Goal: Find specific page/section: Find specific page/section

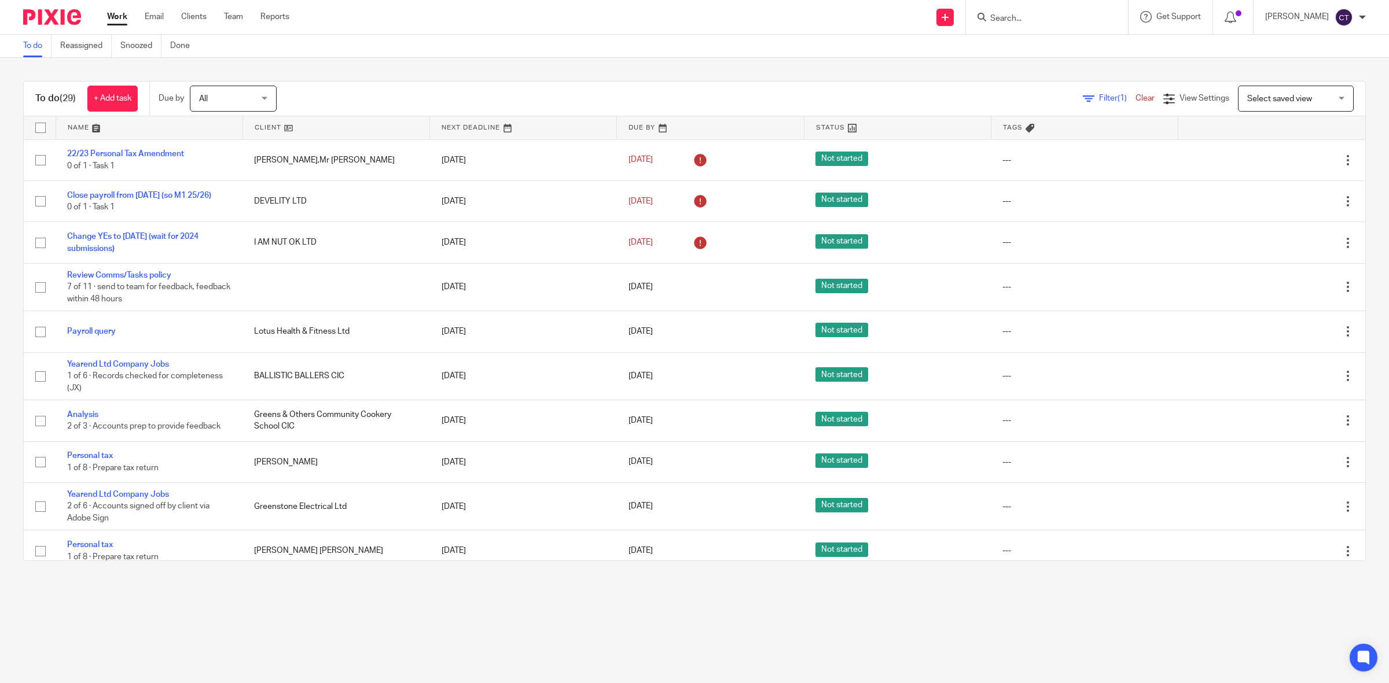
click at [691, 19] on input "Search" at bounding box center [1041, 19] width 104 height 10
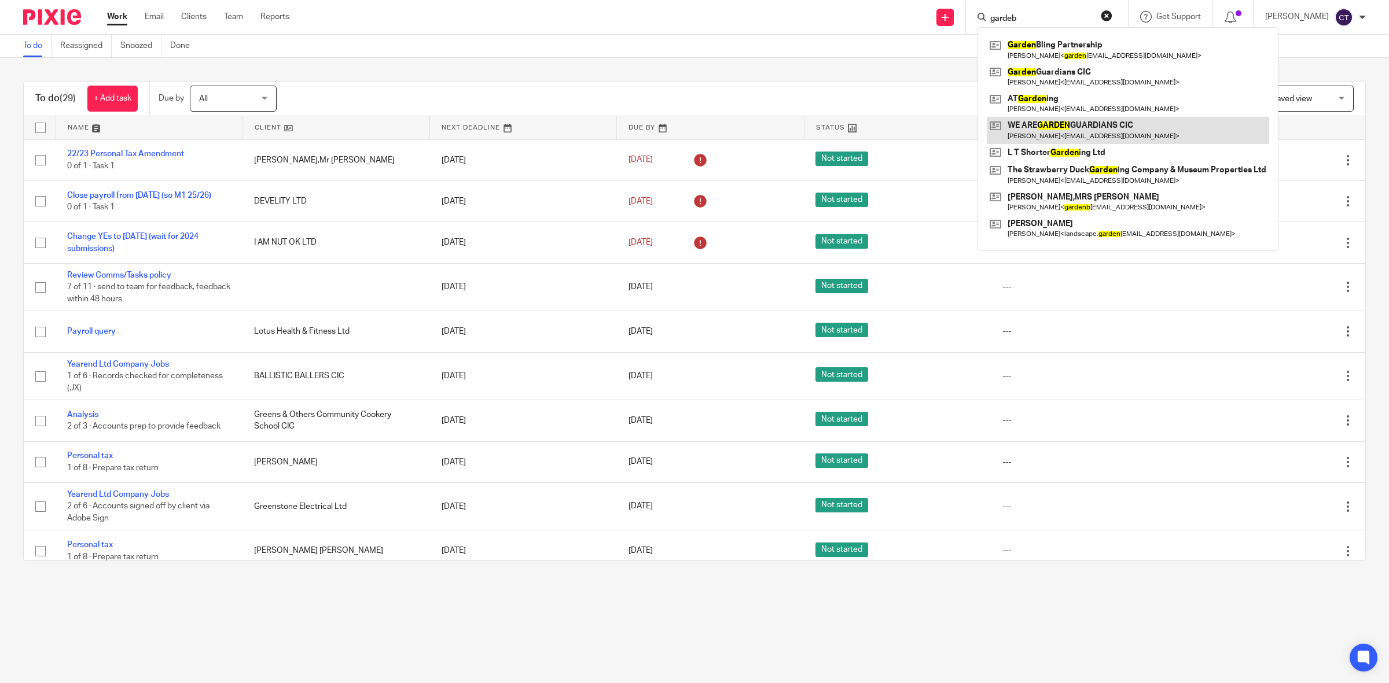
type input "gardeb"
click at [691, 122] on link at bounding box center [1128, 130] width 282 height 27
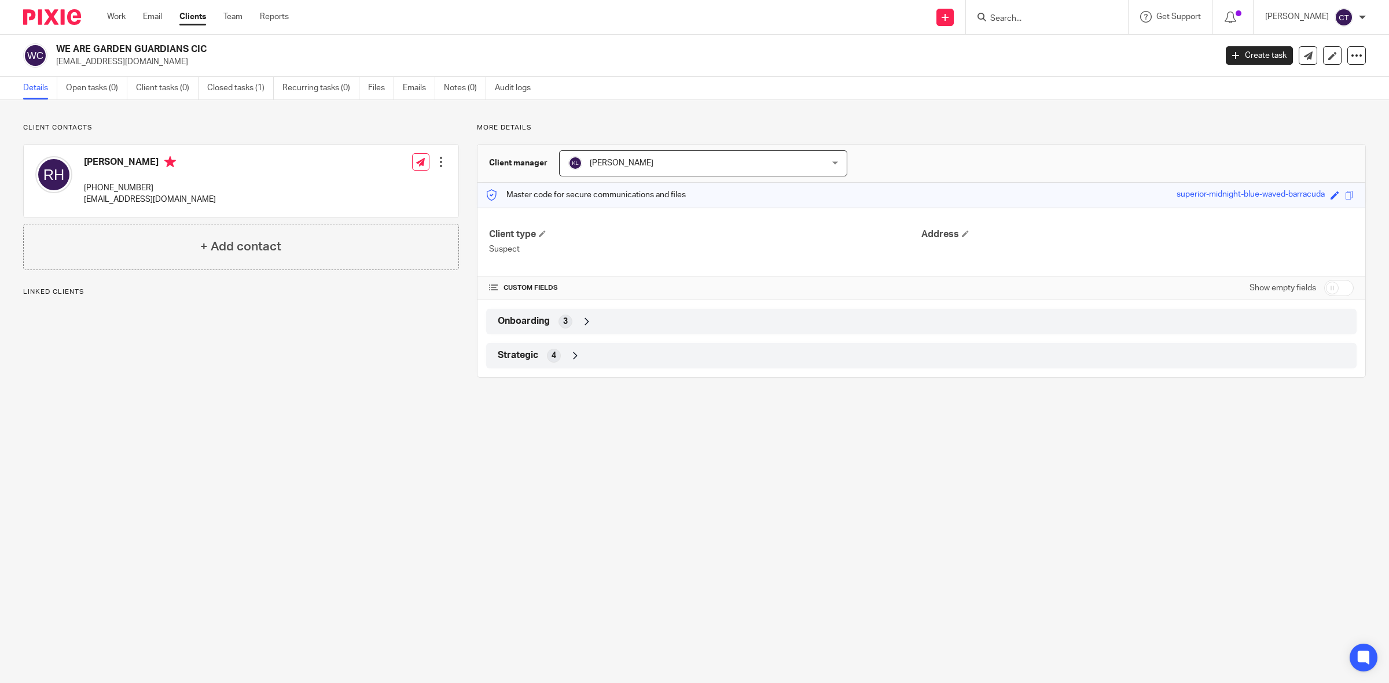
click at [617, 348] on div "Strategic 4" at bounding box center [921, 356] width 853 height 20
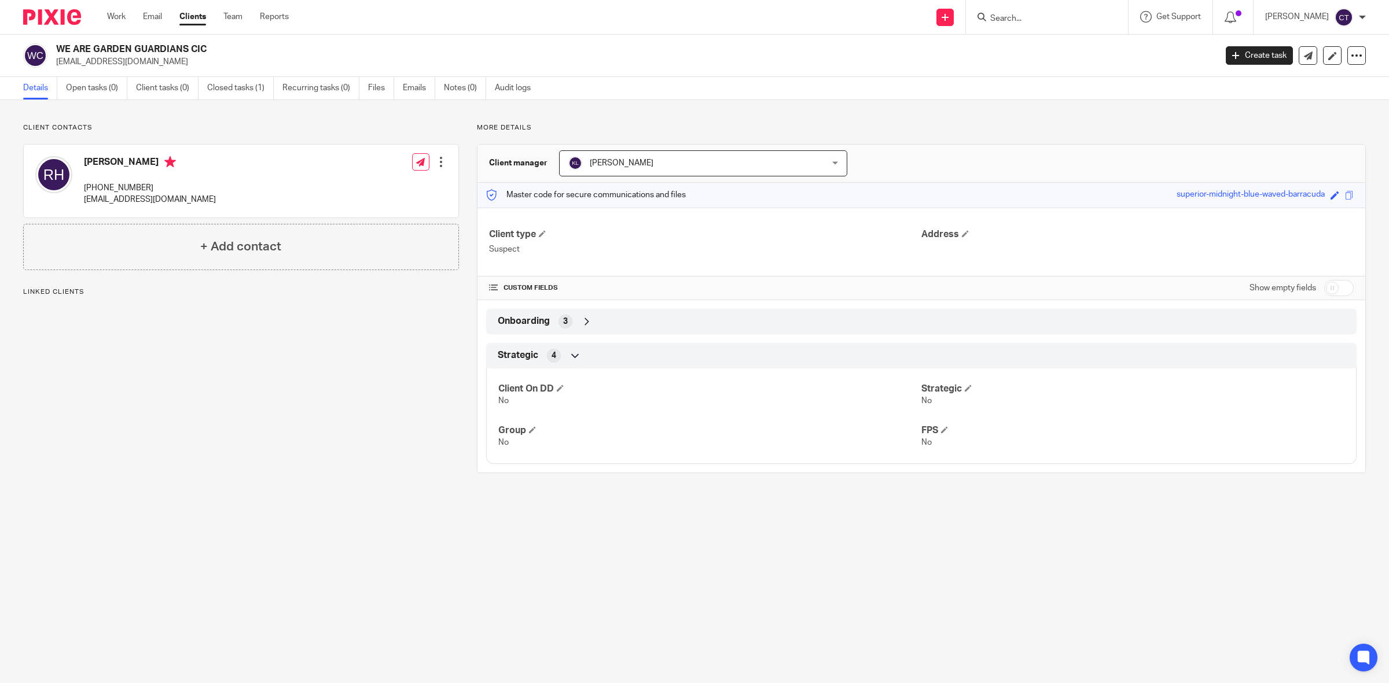
click at [602, 311] on div "Onboarding 3" at bounding box center [921, 321] width 870 height 25
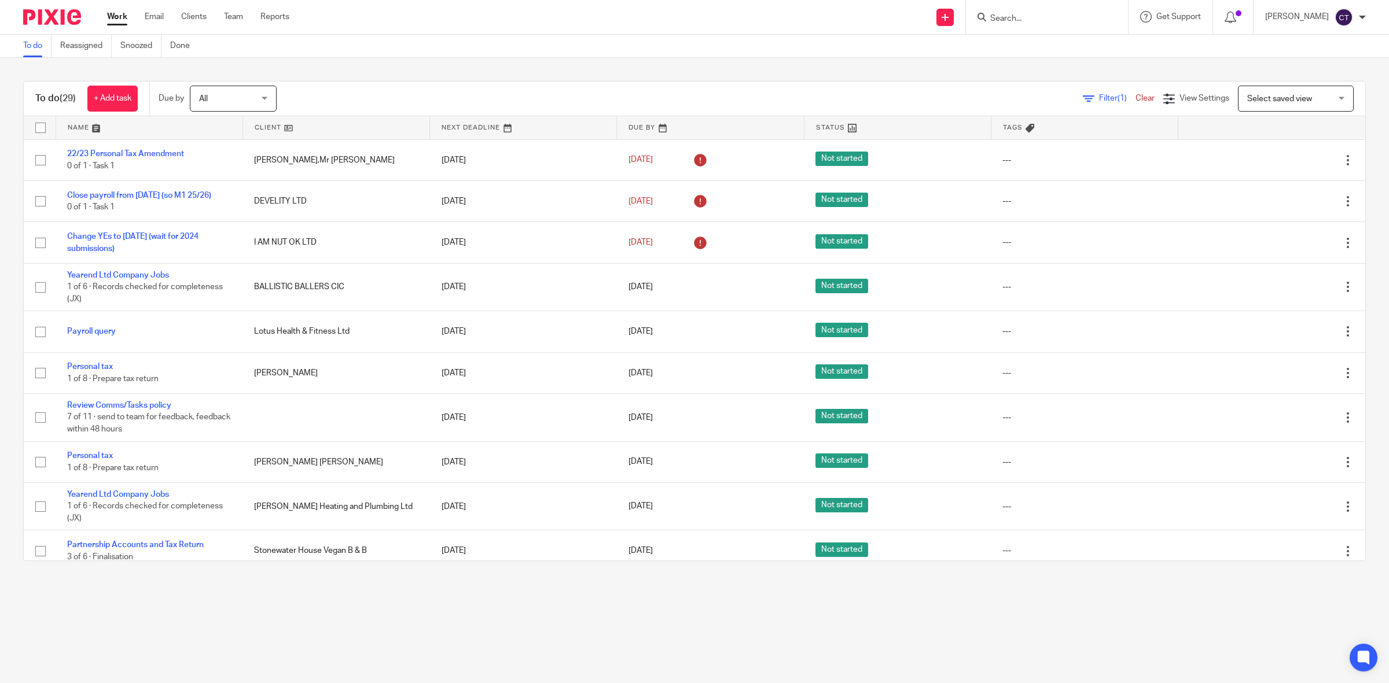
click at [1043, 17] on input "Search" at bounding box center [1041, 19] width 104 height 10
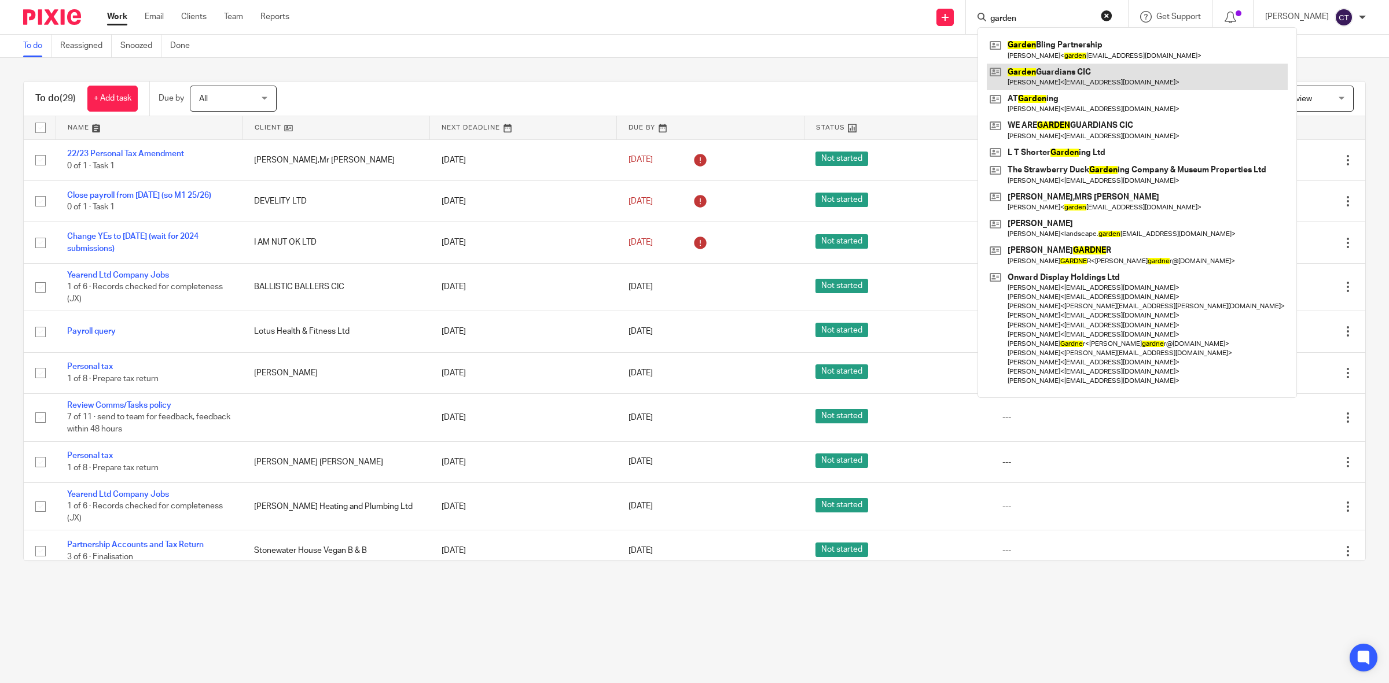
type input "garden"
click at [1120, 80] on link at bounding box center [1137, 77] width 301 height 27
